Goal: Task Accomplishment & Management: Complete application form

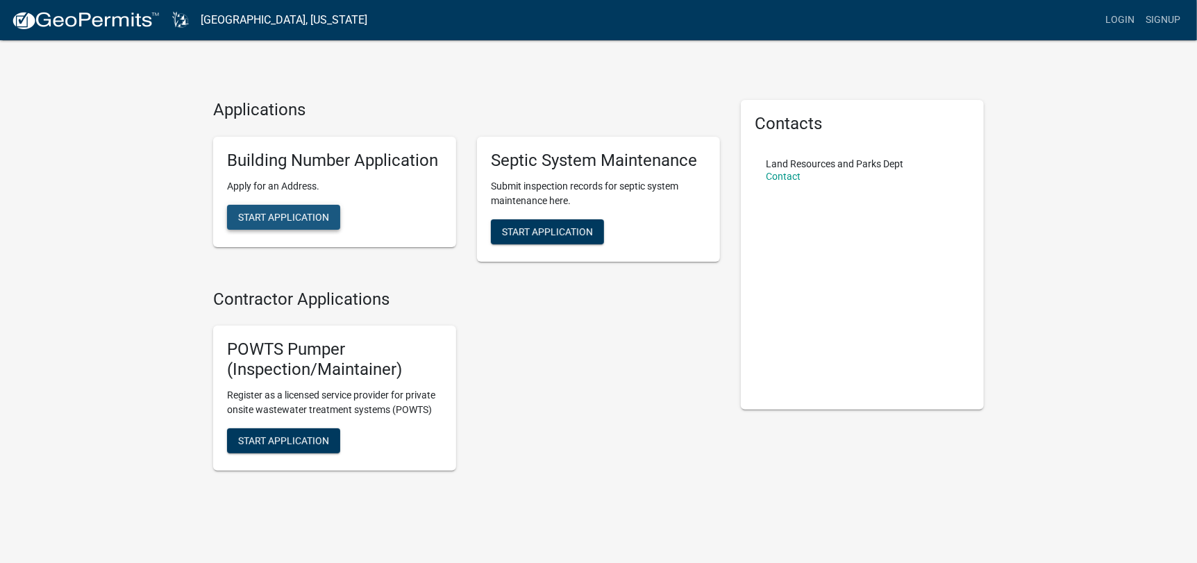
click at [321, 222] on span "Start Application" at bounding box center [283, 216] width 91 height 11
click at [304, 433] on button "Start Application" at bounding box center [283, 440] width 113 height 25
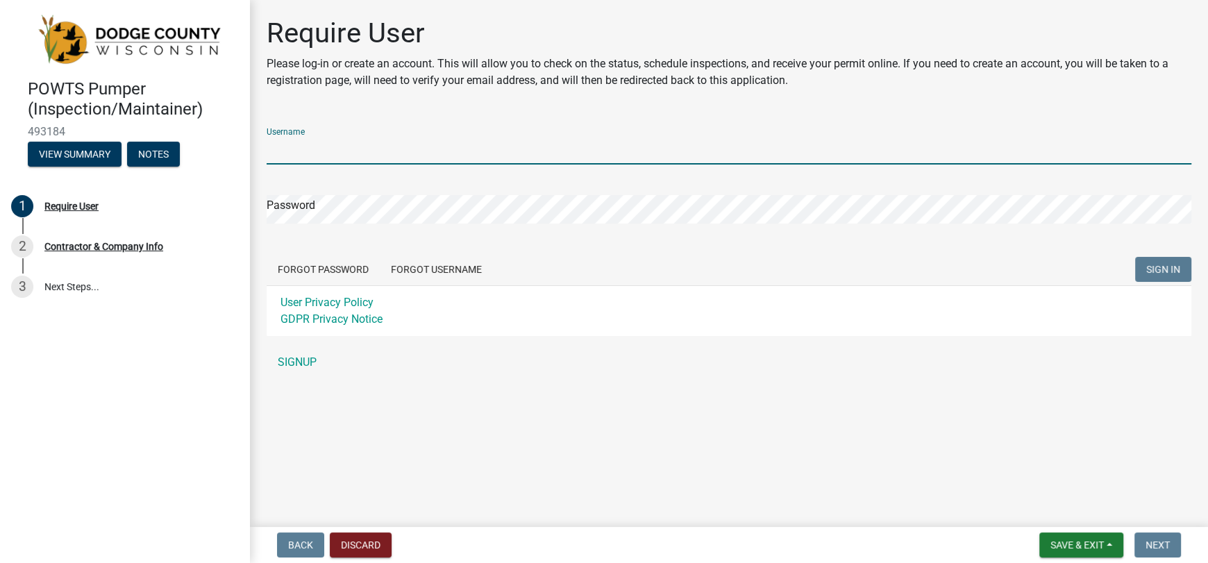
click at [388, 152] on input "Username" at bounding box center [729, 150] width 925 height 28
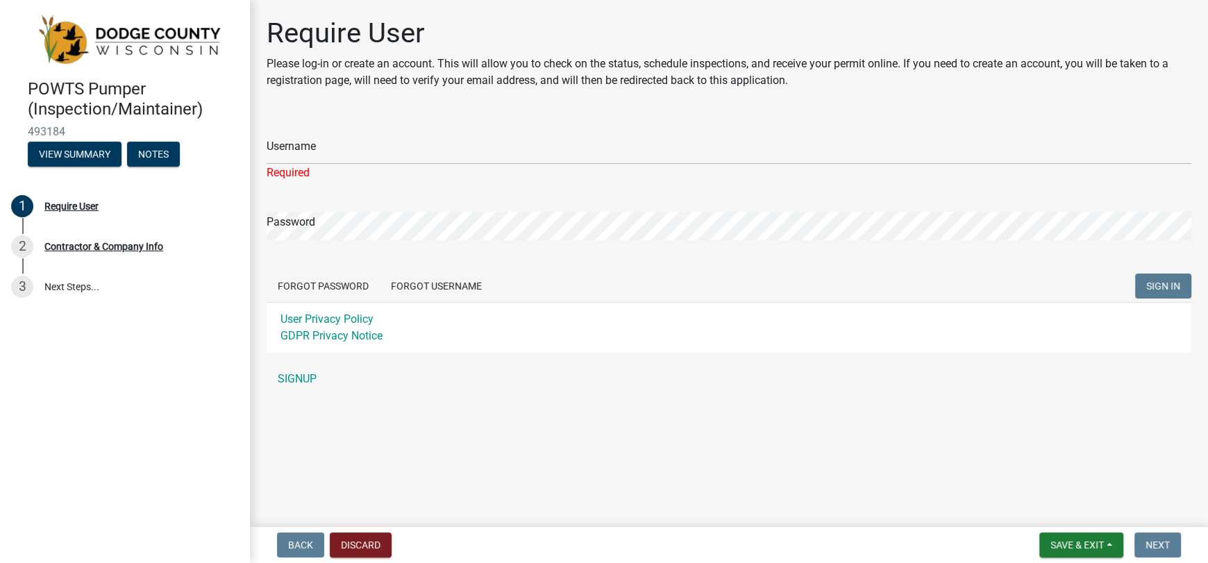
click at [308, 362] on div "Username Required Password Forgot Password Forgot Username SIGN IN User Privacy…" at bounding box center [729, 255] width 925 height 276
click at [301, 385] on link "SIGNUP" at bounding box center [729, 379] width 925 height 28
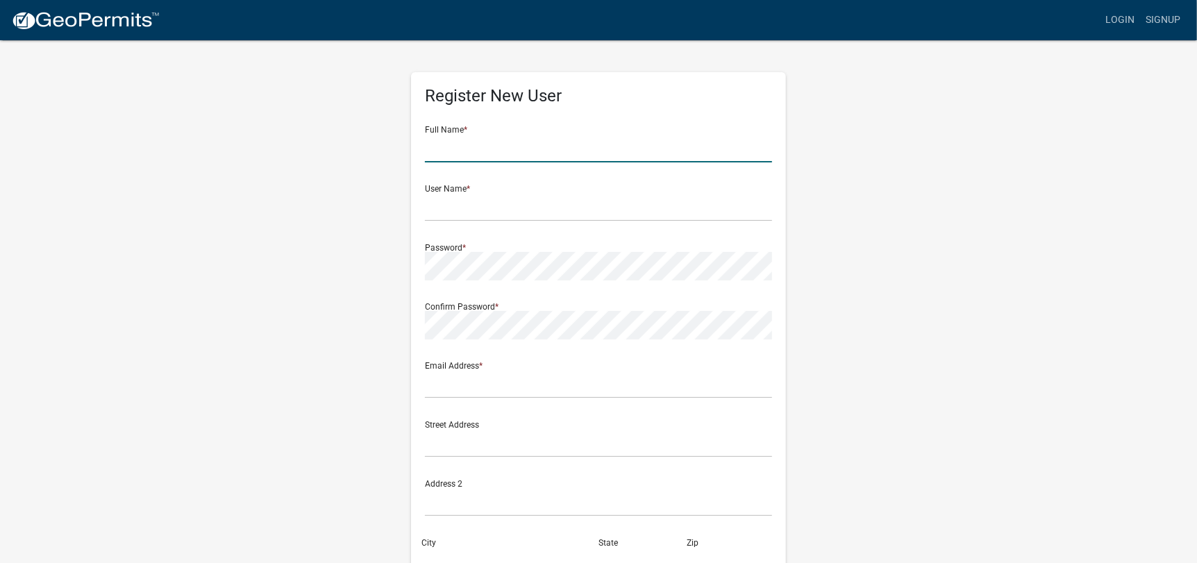
click at [467, 151] on input "text" at bounding box center [598, 148] width 347 height 28
click at [467, 154] on input "[PERSON_NAME]" at bounding box center [598, 148] width 347 height 28
type input "Jason Kratz"
type input "jasonkratz"
click at [453, 410] on div "Street Address" at bounding box center [598, 434] width 347 height 48
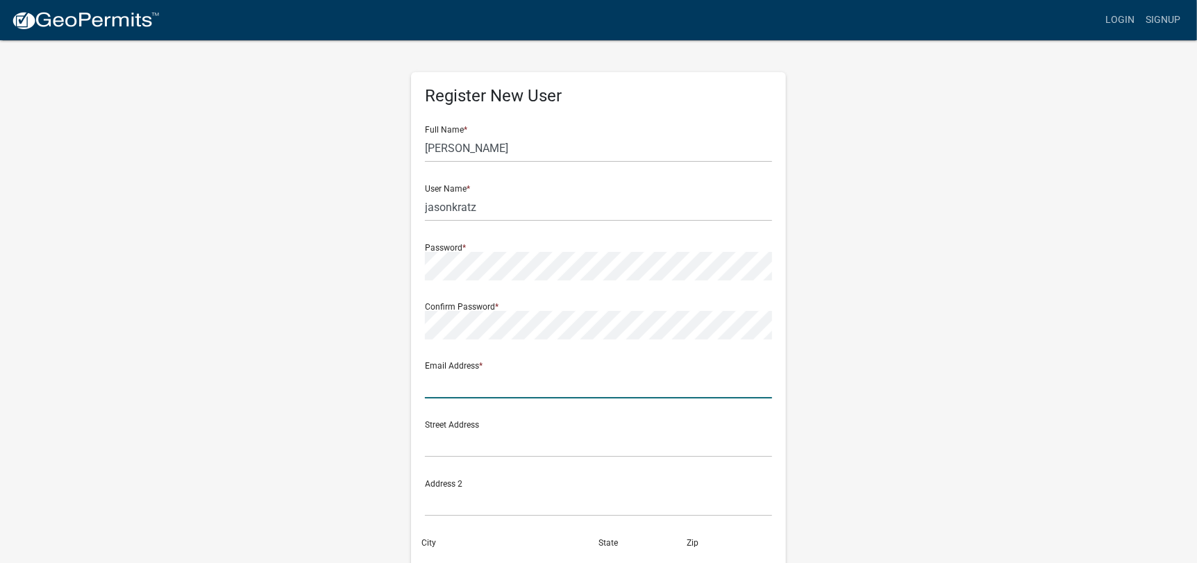
click at [457, 392] on input "text" at bounding box center [598, 384] width 347 height 28
type input "[EMAIL_ADDRESS][DOMAIN_NAME]"
click at [508, 442] on input "text" at bounding box center [598, 443] width 347 height 28
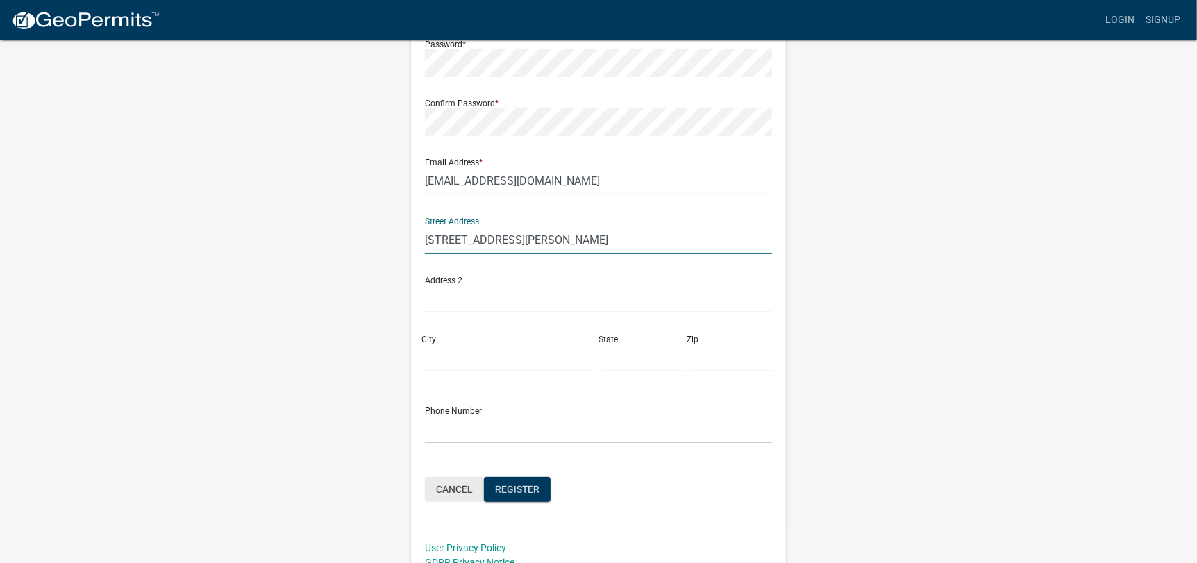
scroll to position [208, 0]
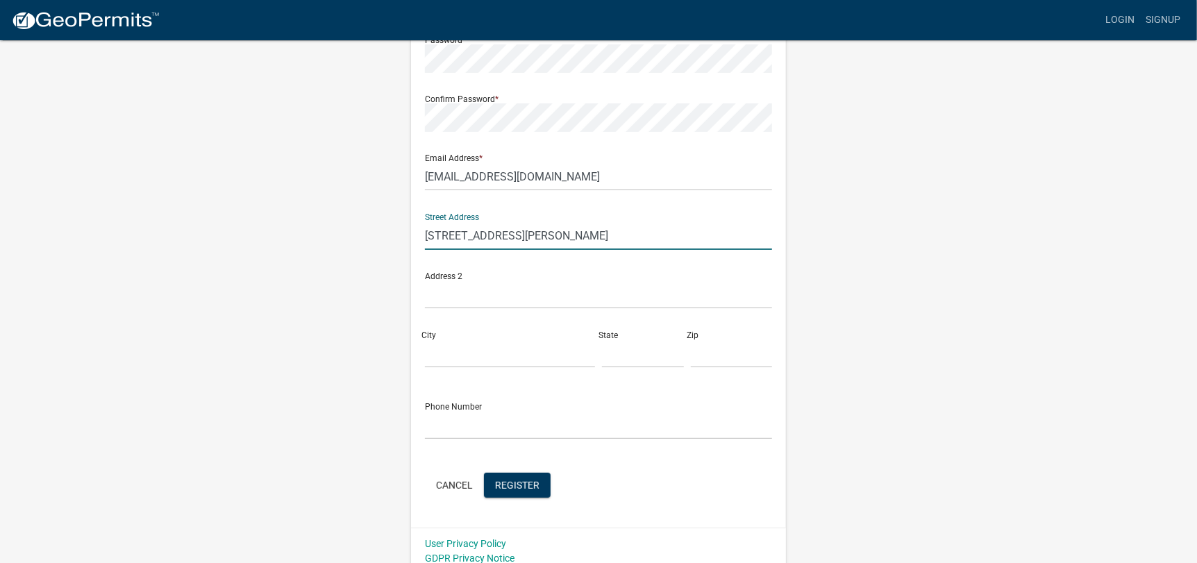
type input "[STREET_ADDRESS][PERSON_NAME]"
click at [460, 342] on input "City" at bounding box center [510, 354] width 170 height 28
type input "Slinger"
type input "WI"
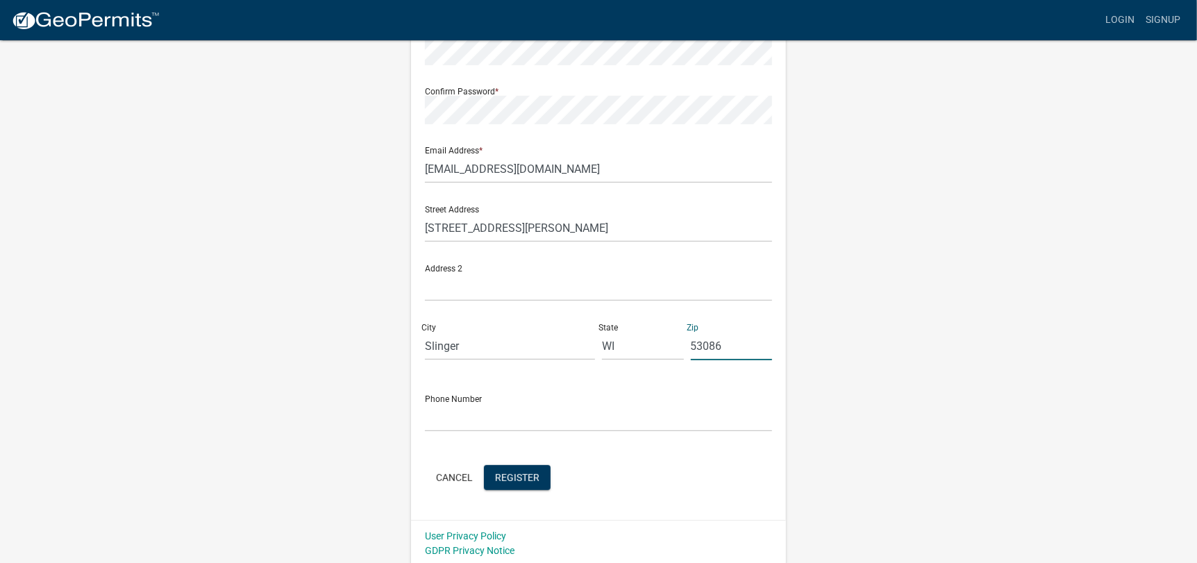
scroll to position [219, 0]
type input "53086"
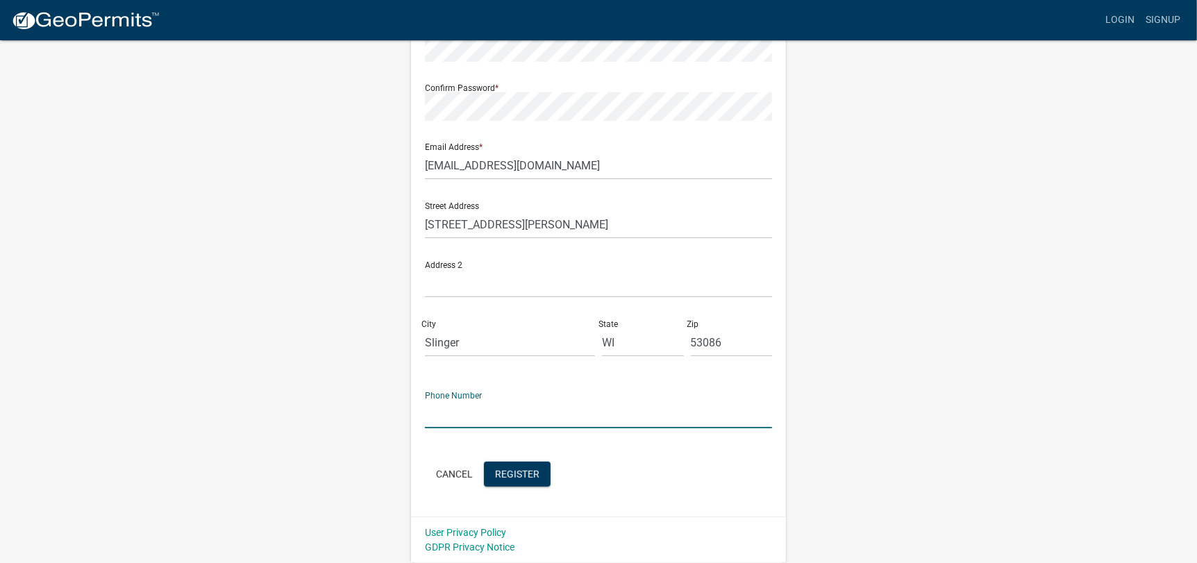
click at [508, 425] on input "text" at bounding box center [598, 414] width 347 height 28
type input "[PHONE_NUMBER]"
click at [526, 470] on span "Register" at bounding box center [517, 473] width 44 height 11
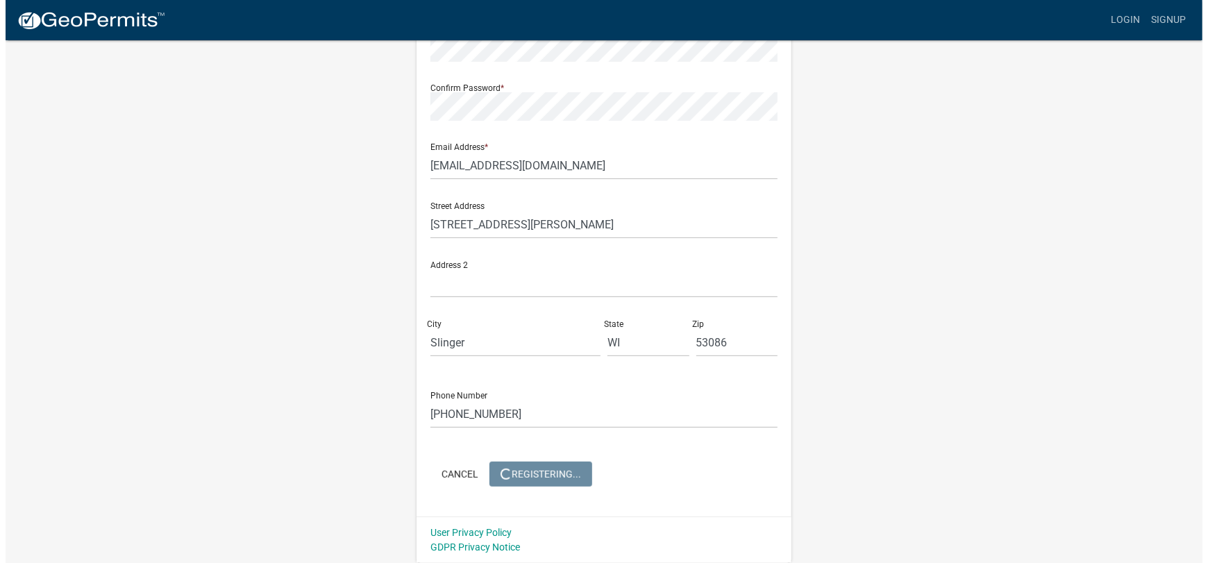
scroll to position [0, 0]
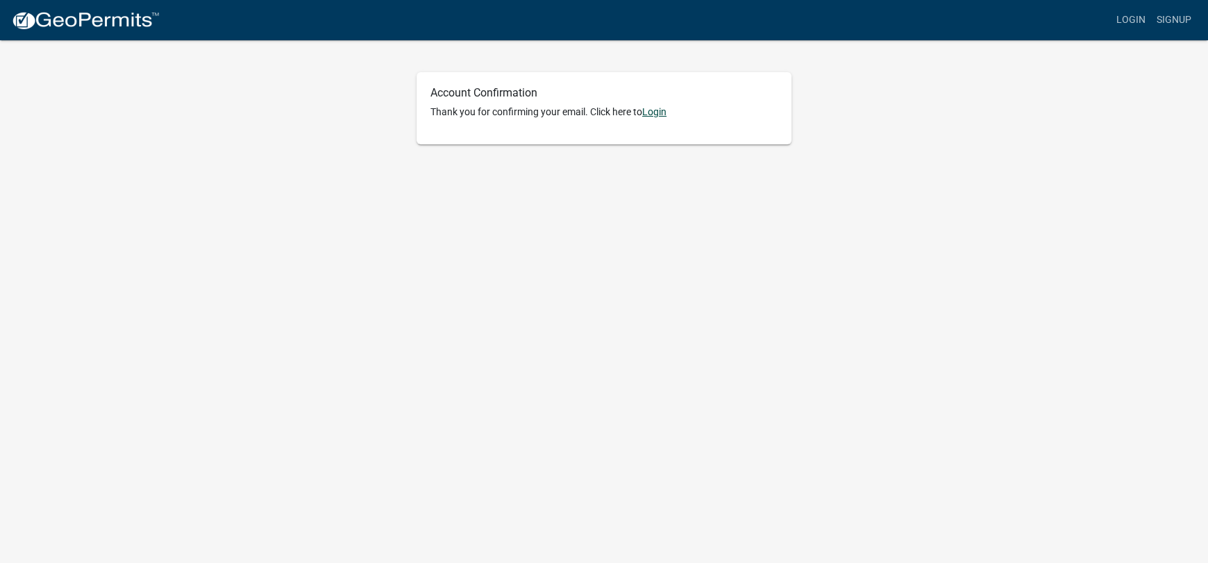
click at [655, 108] on link "Login" at bounding box center [654, 111] width 24 height 11
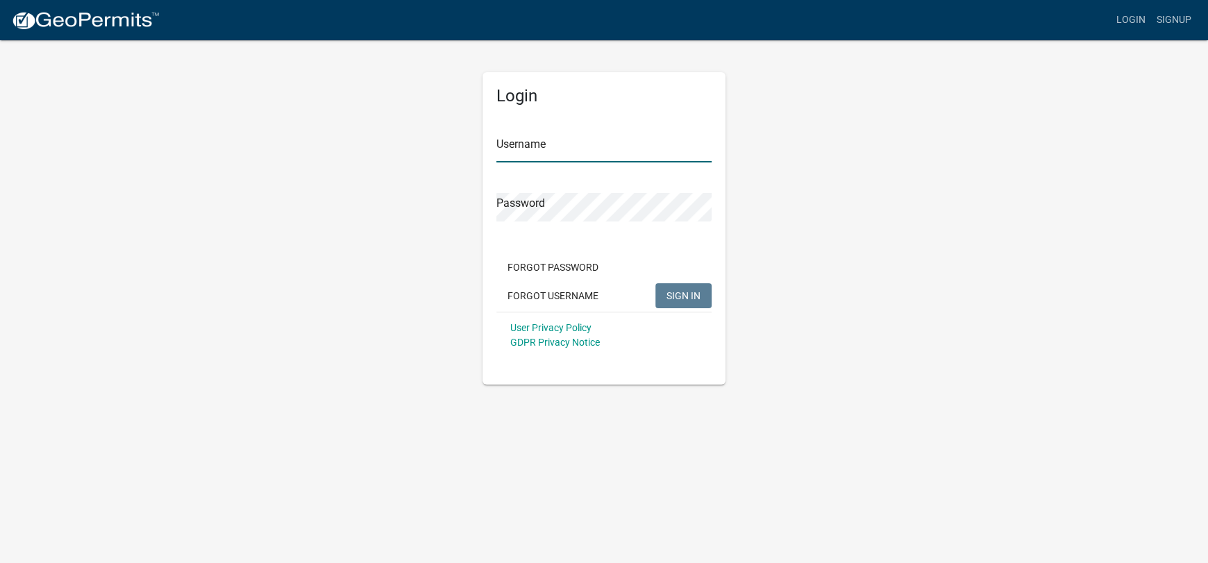
type input "jasonkratz"
click at [680, 298] on span "SIGN IN" at bounding box center [684, 295] width 34 height 11
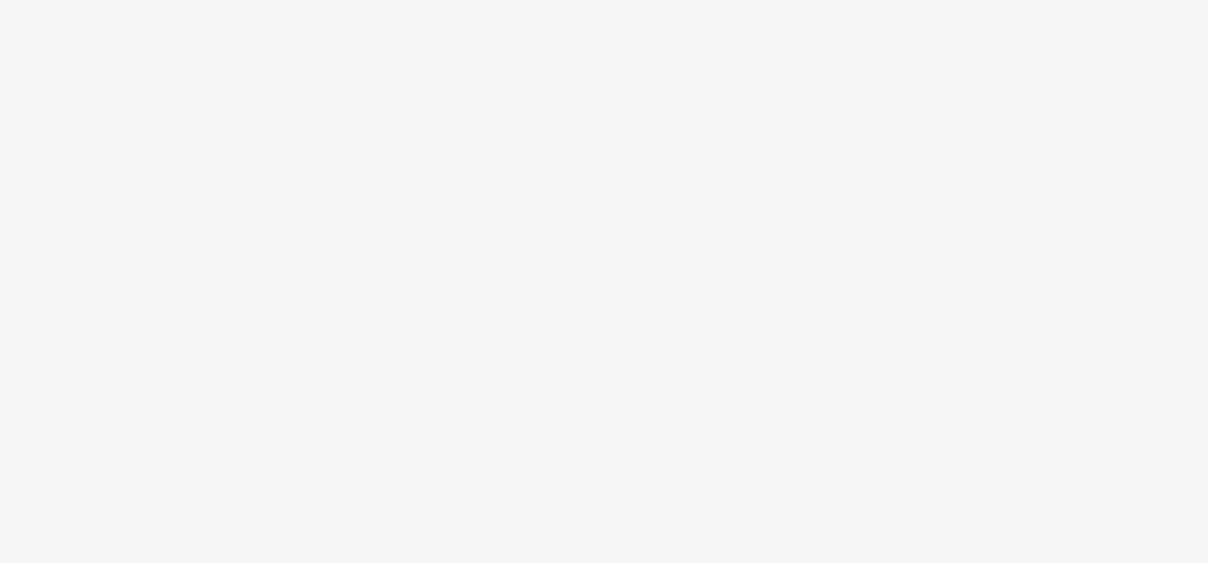
select select "WI"
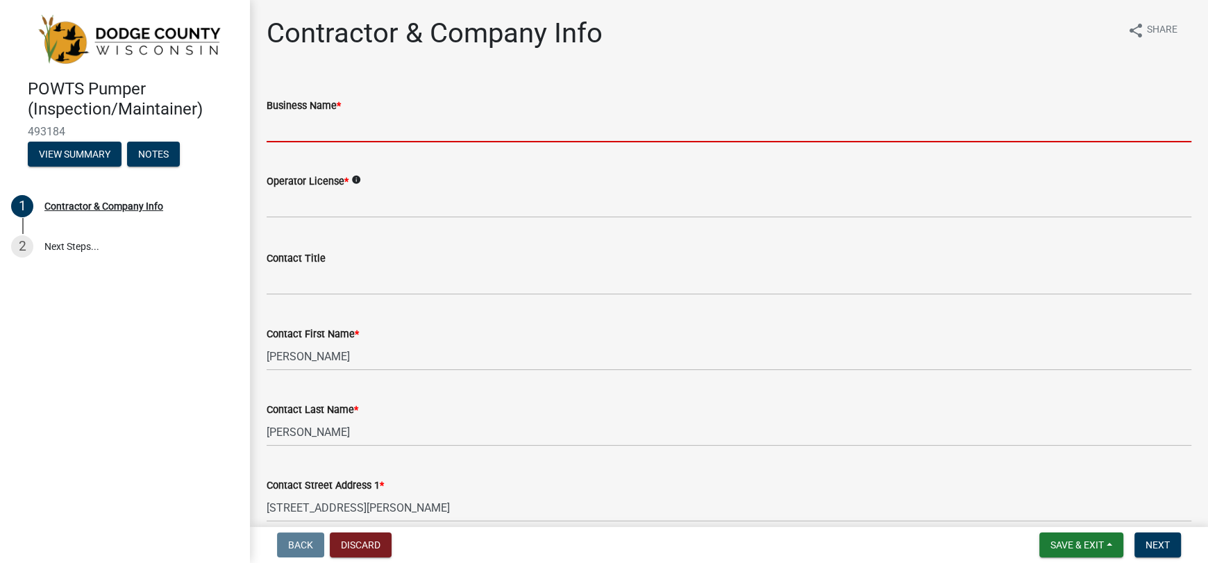
click at [340, 135] on input "Business Name *" at bounding box center [729, 128] width 925 height 28
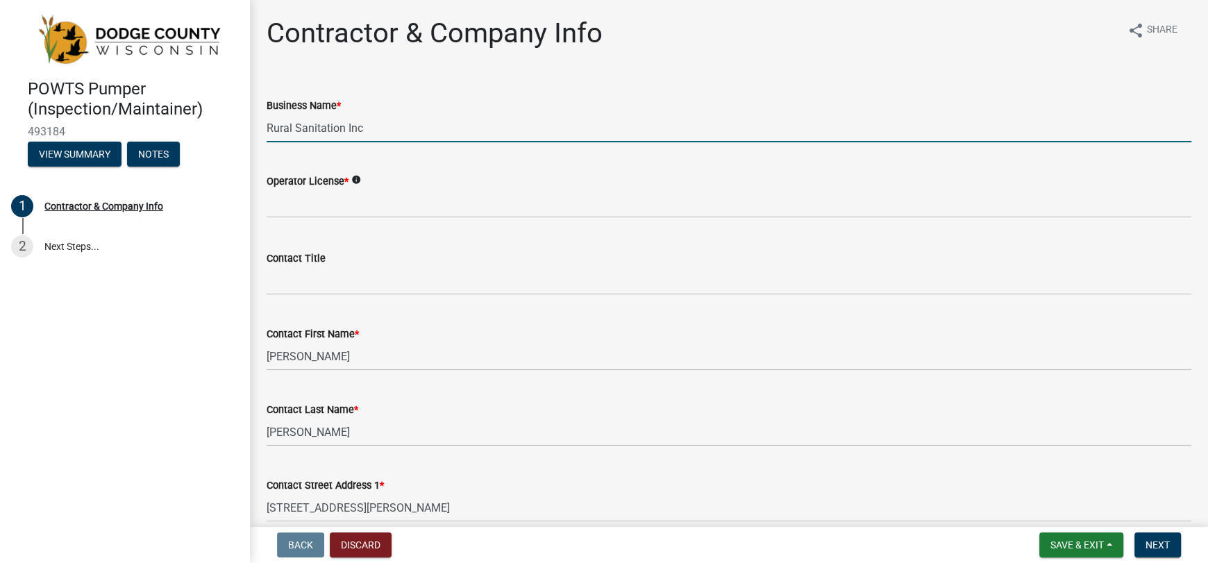
type input "Rural Sanitation Inc"
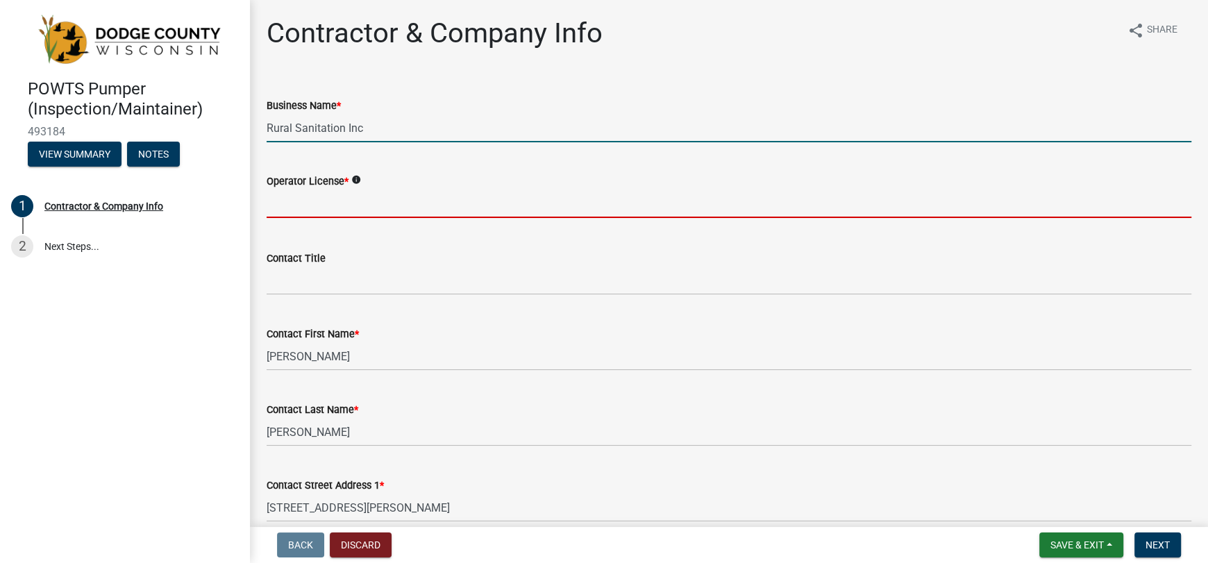
click at [353, 206] on input "text" at bounding box center [729, 204] width 925 height 28
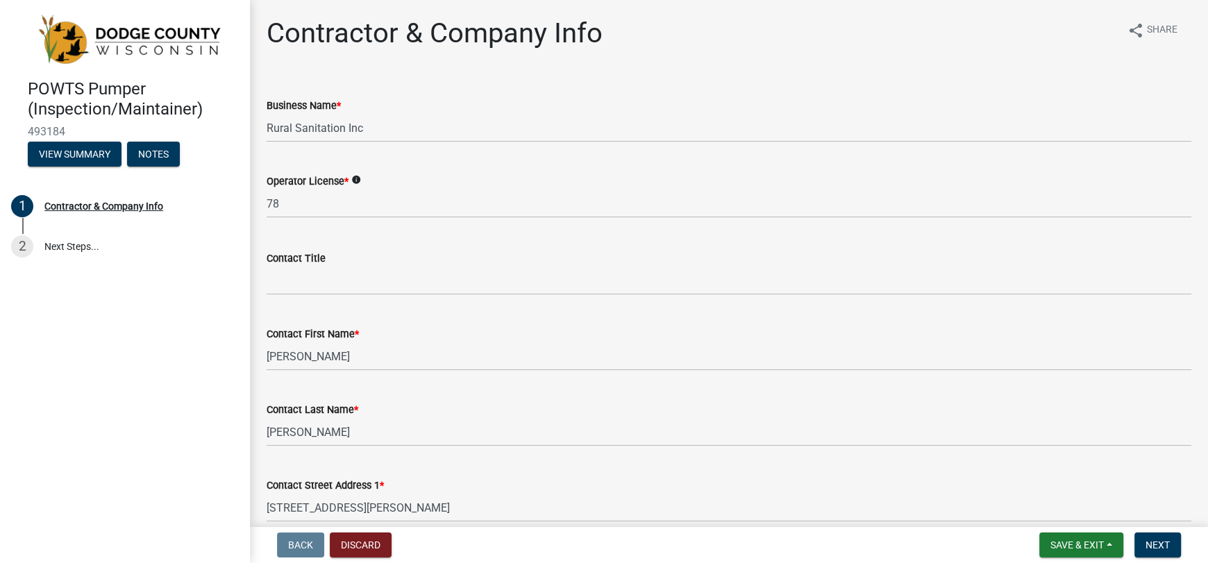
click at [356, 180] on icon "info" at bounding box center [356, 180] width 10 height 10
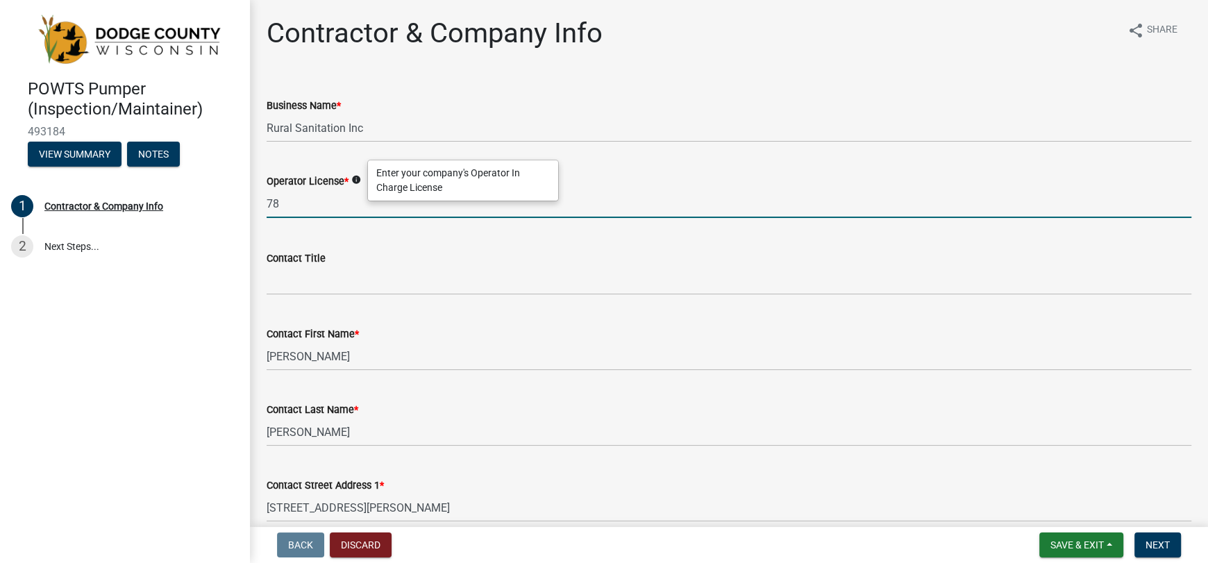
click at [331, 211] on input "78" at bounding box center [729, 204] width 925 height 28
click at [359, 183] on icon "info" at bounding box center [356, 180] width 10 height 10
click at [347, 197] on input "78" at bounding box center [729, 204] width 925 height 28
type input "7"
type input "737"
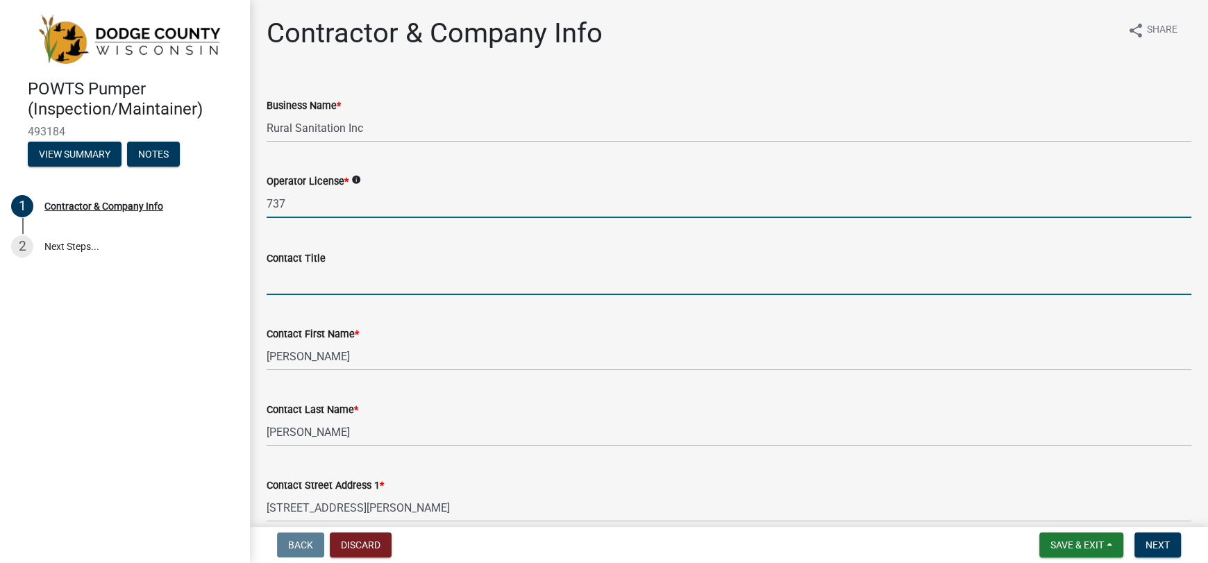
click at [304, 281] on input "Contact Title" at bounding box center [729, 281] width 925 height 28
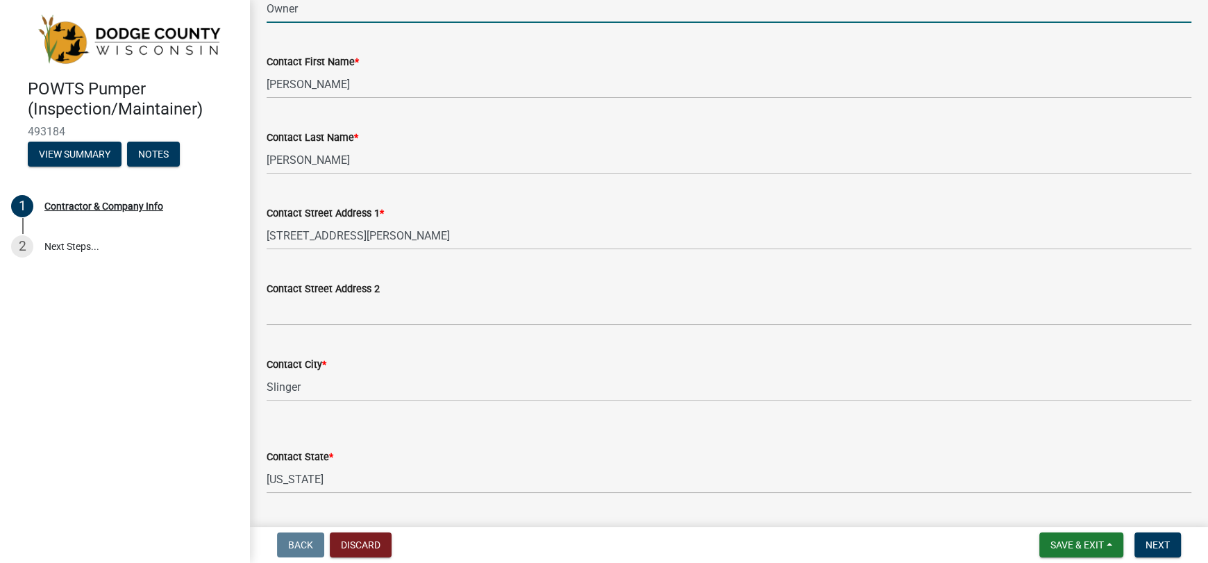
scroll to position [139, 0]
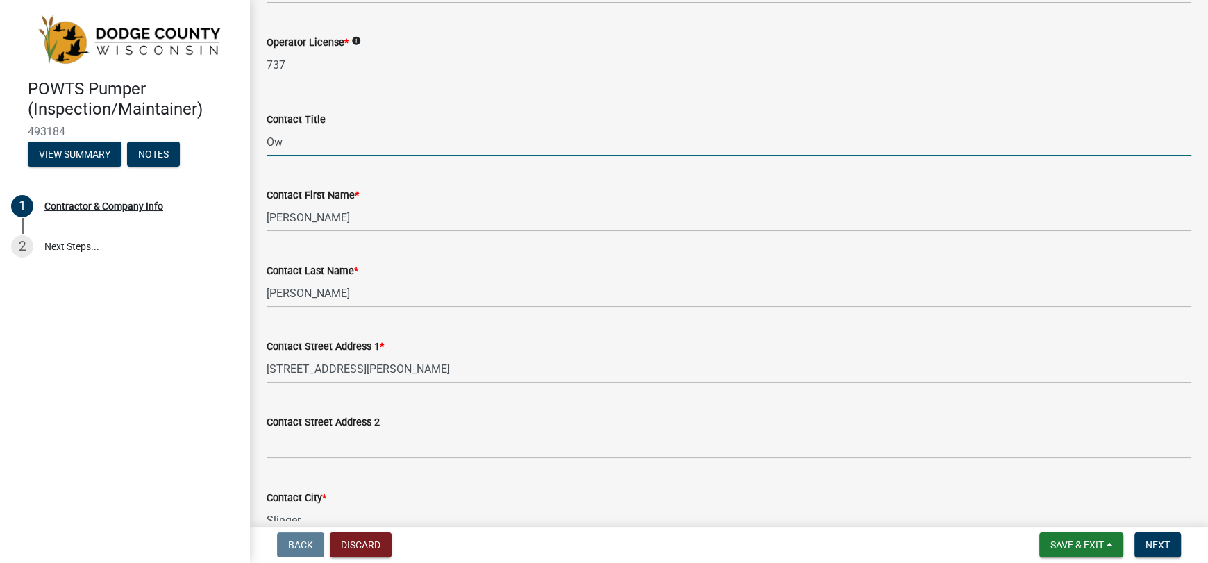
type input "O"
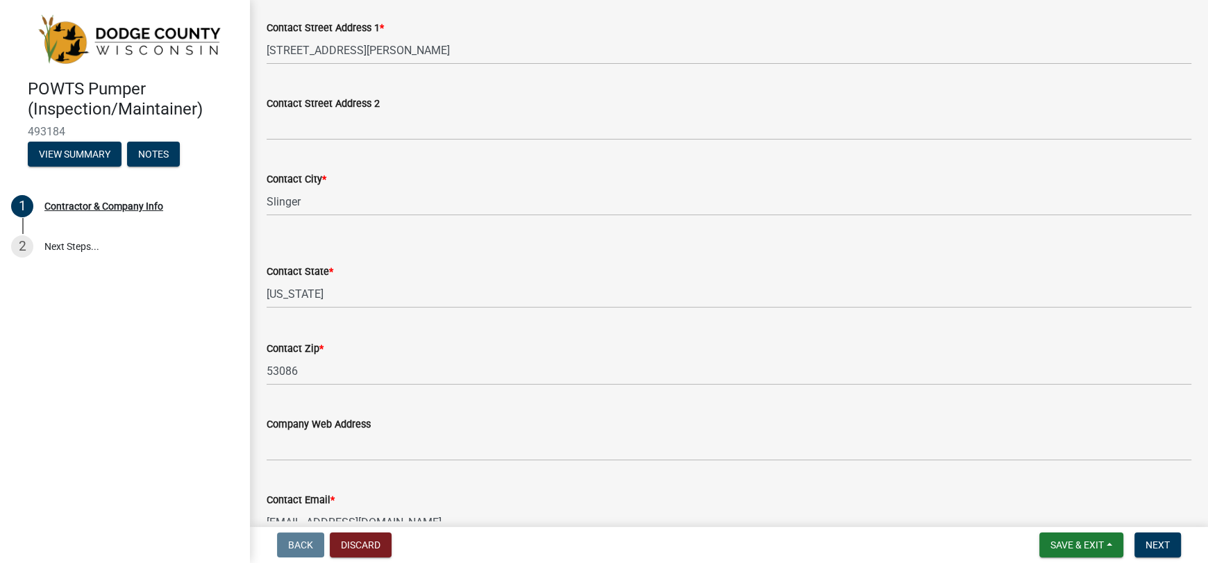
scroll to position [555, 0]
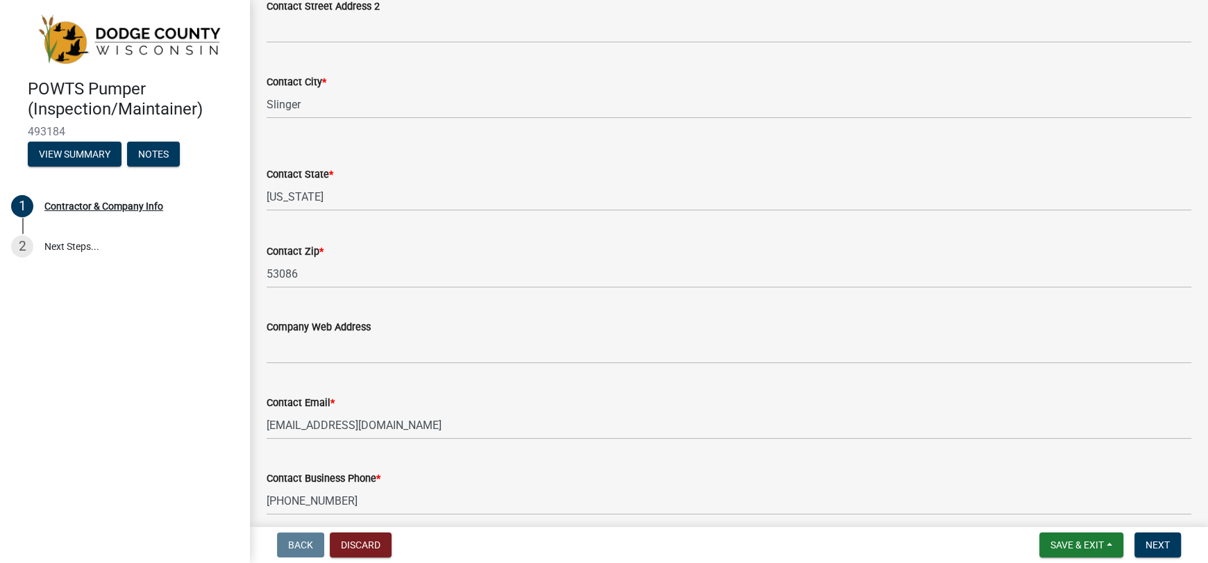
type input "Partner"
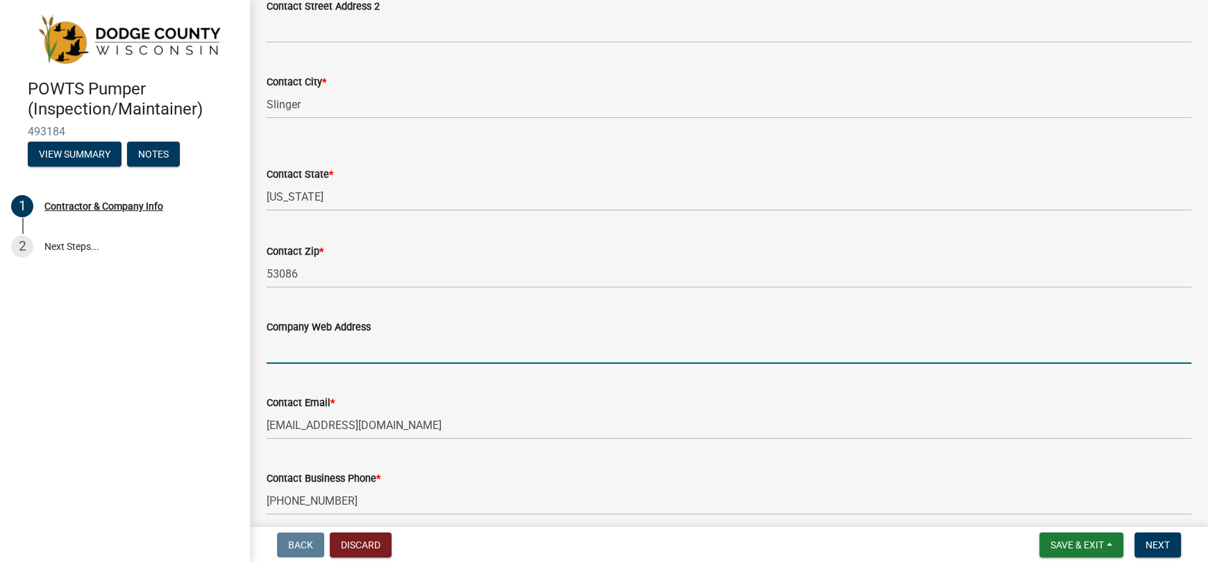
click at [372, 356] on input "Company Web Address" at bounding box center [729, 349] width 925 height 28
click at [267, 349] on input "[DOMAIN_NAME]" at bounding box center [729, 349] width 925 height 28
type input "[DOMAIN_NAME]"
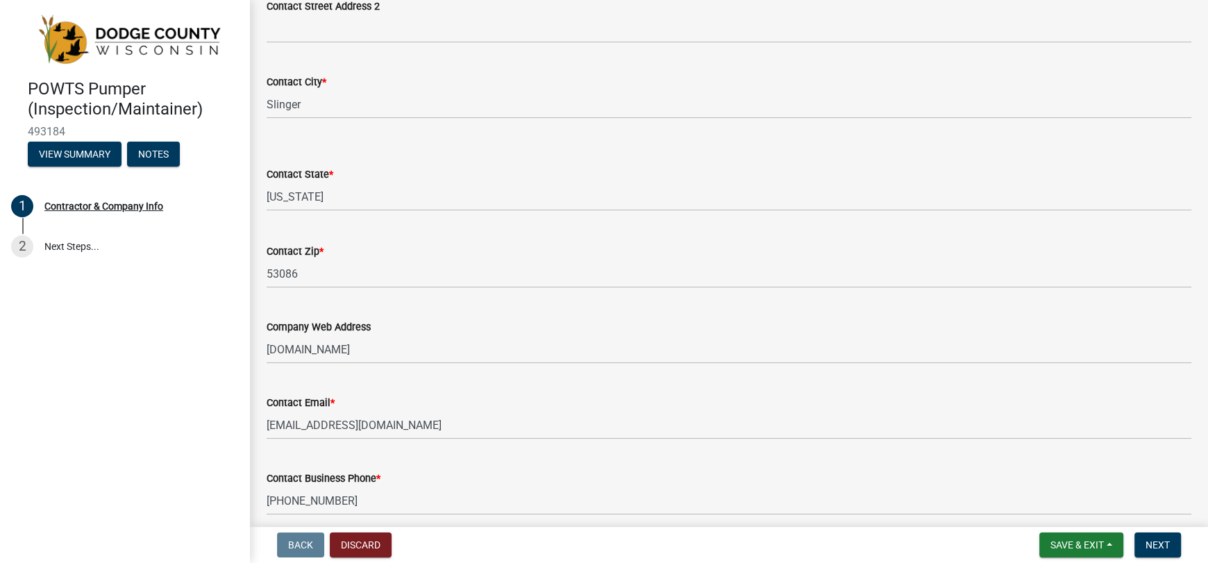
click at [549, 384] on div "Contact Email * [EMAIL_ADDRESS][DOMAIN_NAME]" at bounding box center [729, 407] width 925 height 65
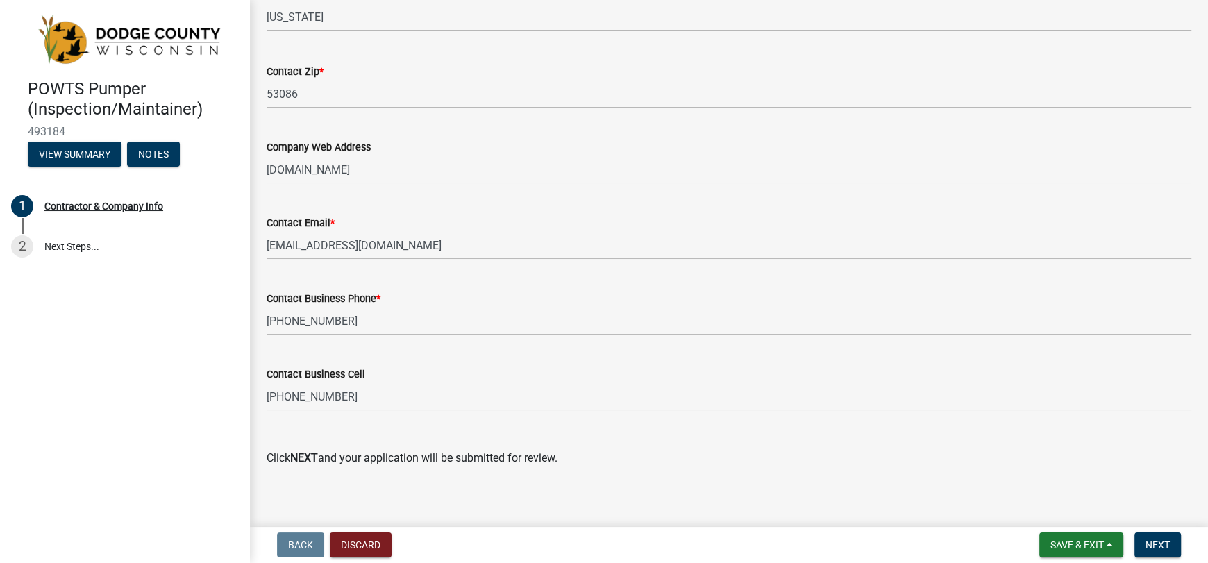
scroll to position [745, 0]
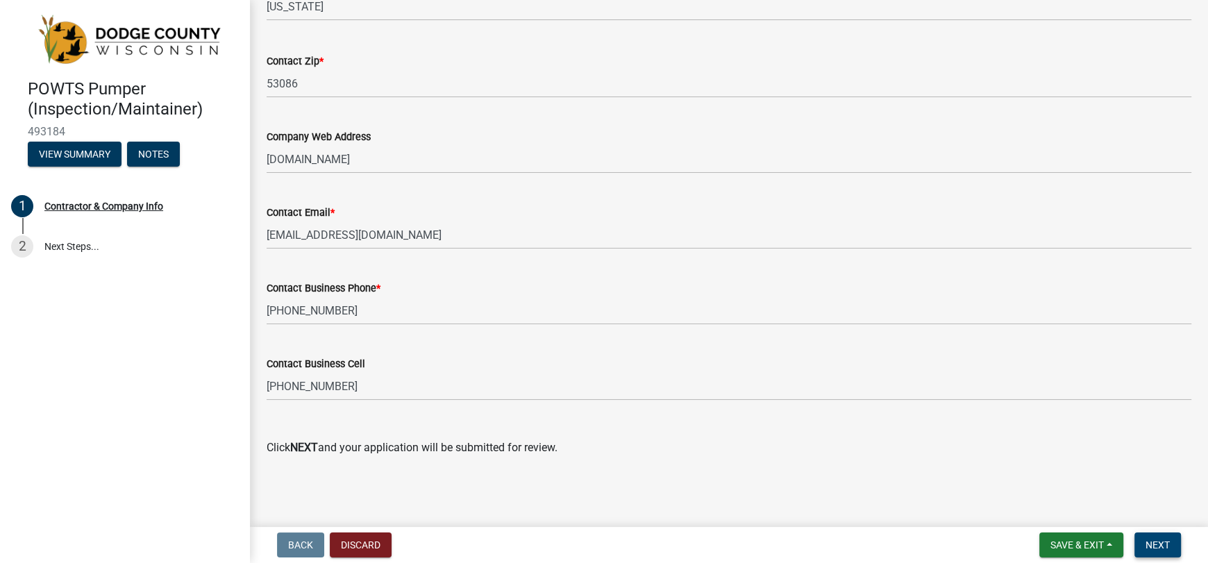
click at [1157, 537] on button "Next" at bounding box center [1158, 545] width 47 height 25
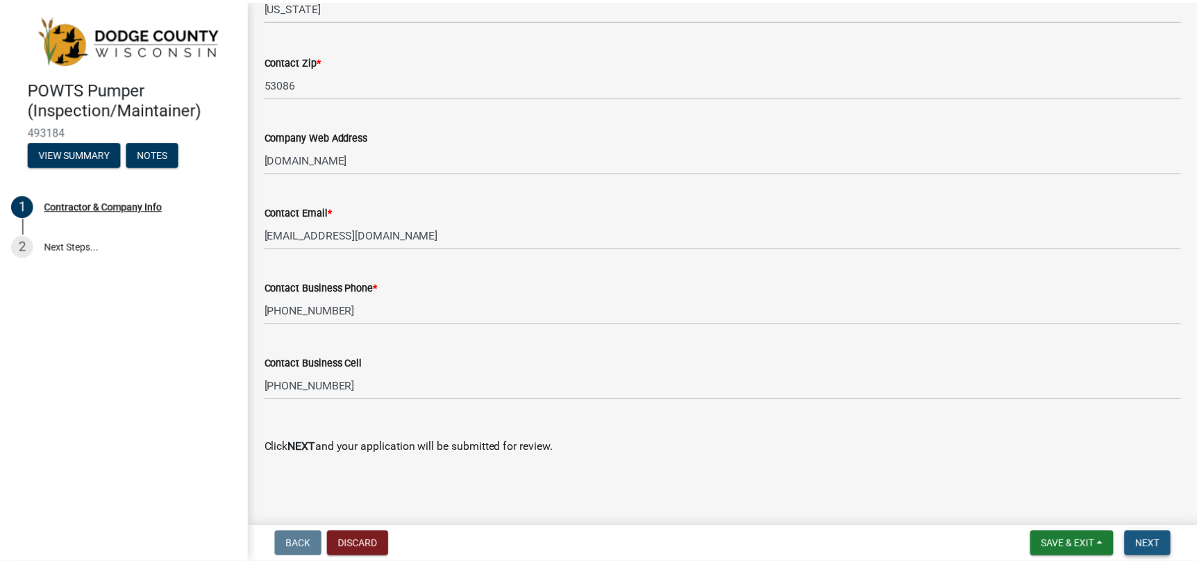
scroll to position [0, 0]
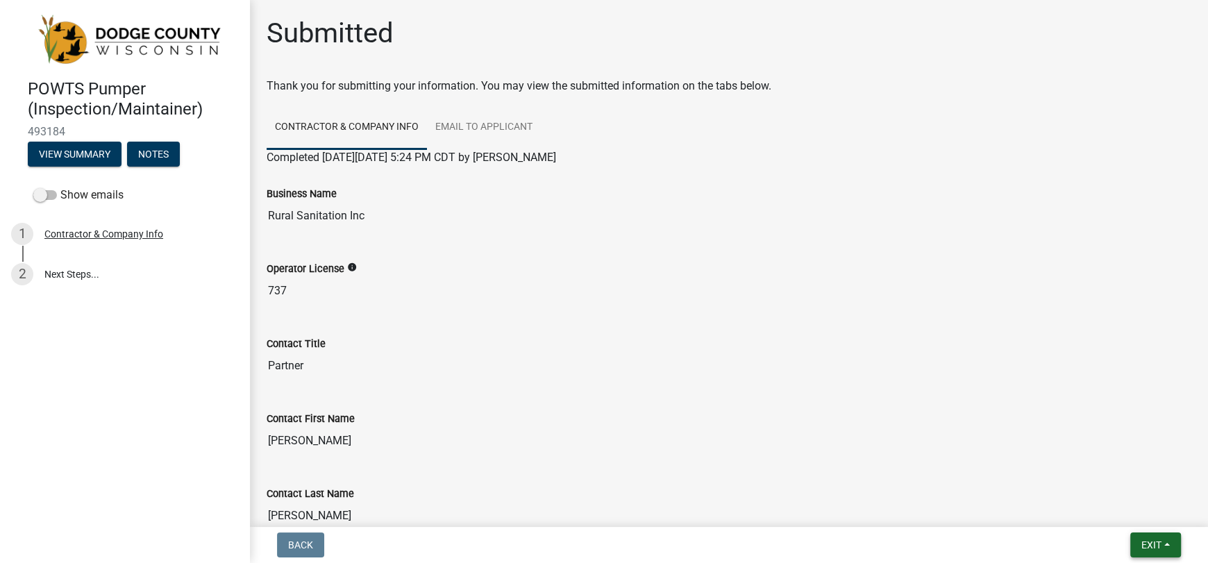
click at [1156, 540] on span "Exit" at bounding box center [1152, 545] width 20 height 11
click at [1113, 515] on button "Save & Exit" at bounding box center [1125, 508] width 111 height 33
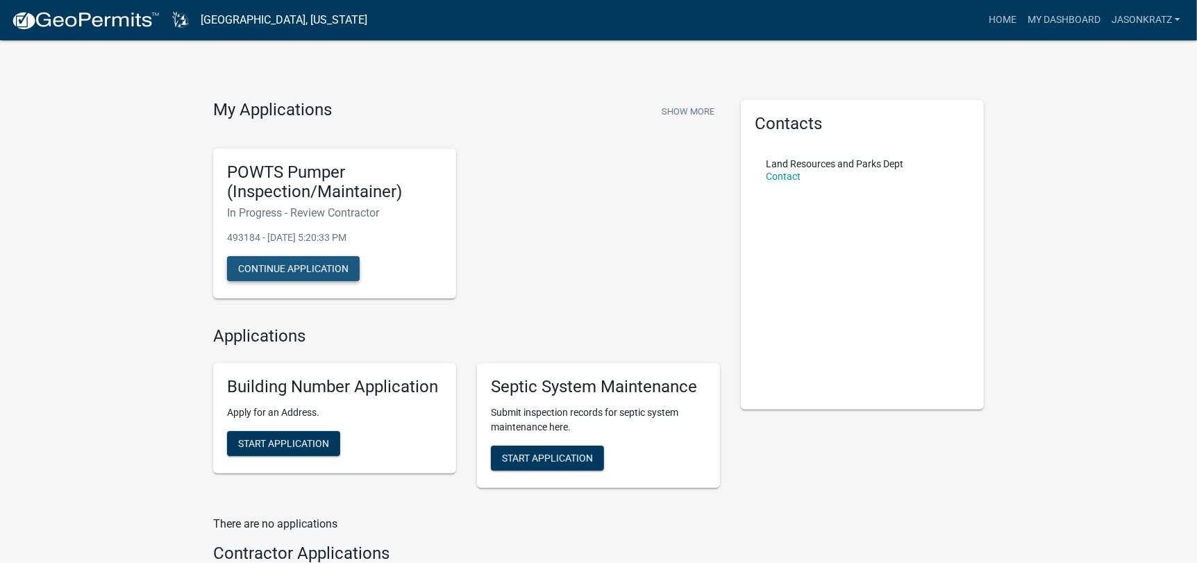
click at [311, 267] on button "Continue Application" at bounding box center [293, 268] width 133 height 25
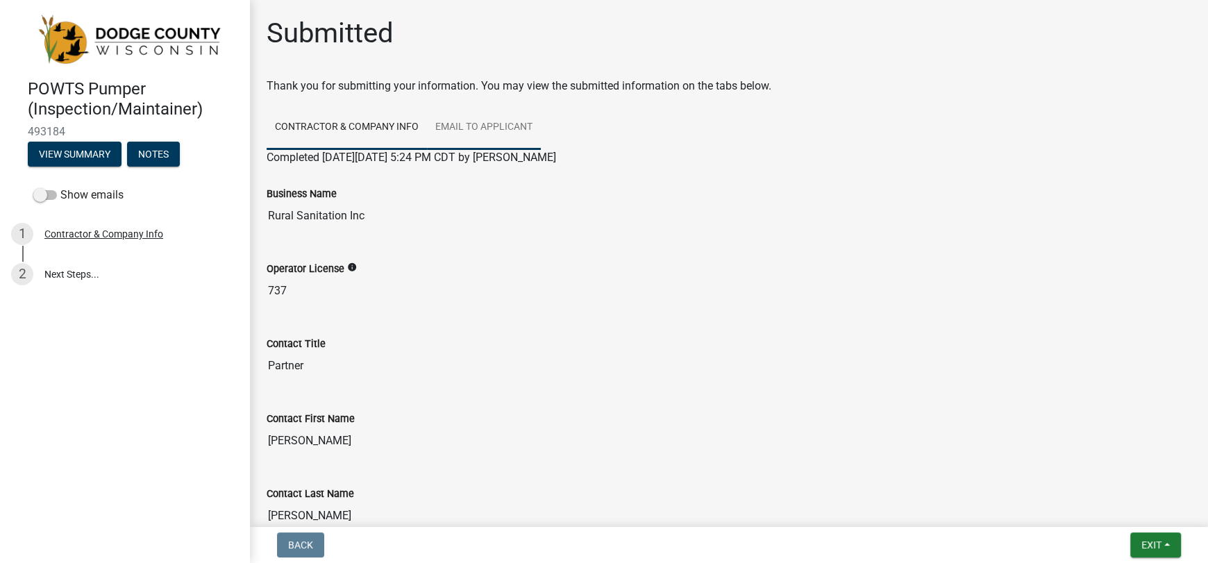
click at [479, 128] on link "Email to Applicant" at bounding box center [484, 128] width 114 height 44
